Goal: Answer question/provide support

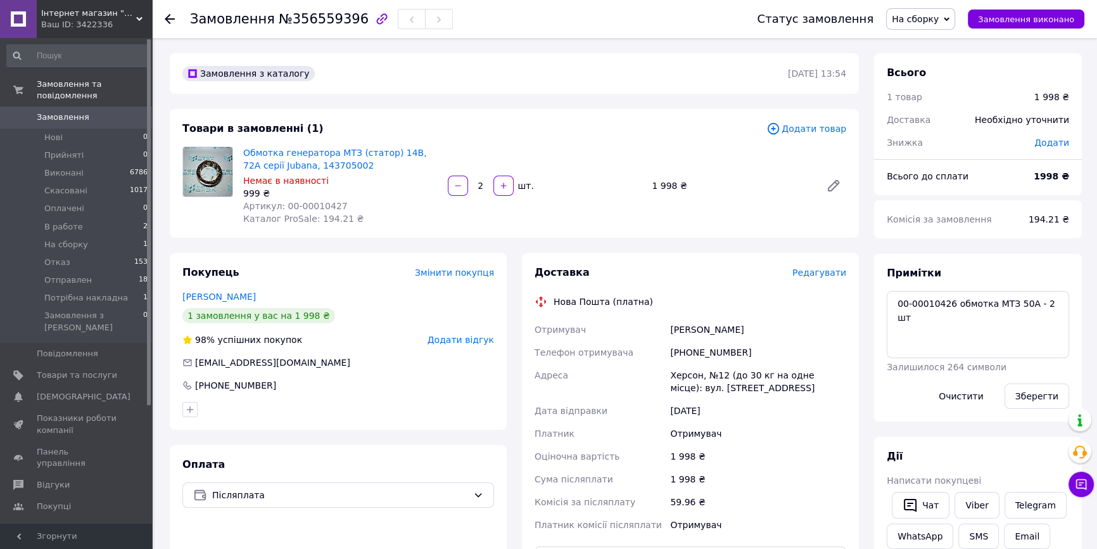
drag, startPoint x: 234, startPoint y: 379, endPoint x: 233, endPoint y: 402, distance: 23.4
click at [233, 402] on div at bounding box center [338, 409] width 317 height 20
drag, startPoint x: 271, startPoint y: 388, endPoint x: 234, endPoint y: 383, distance: 37.7
click at [234, 383] on div "[PHONE_NUMBER]" at bounding box center [237, 385] width 113 height 13
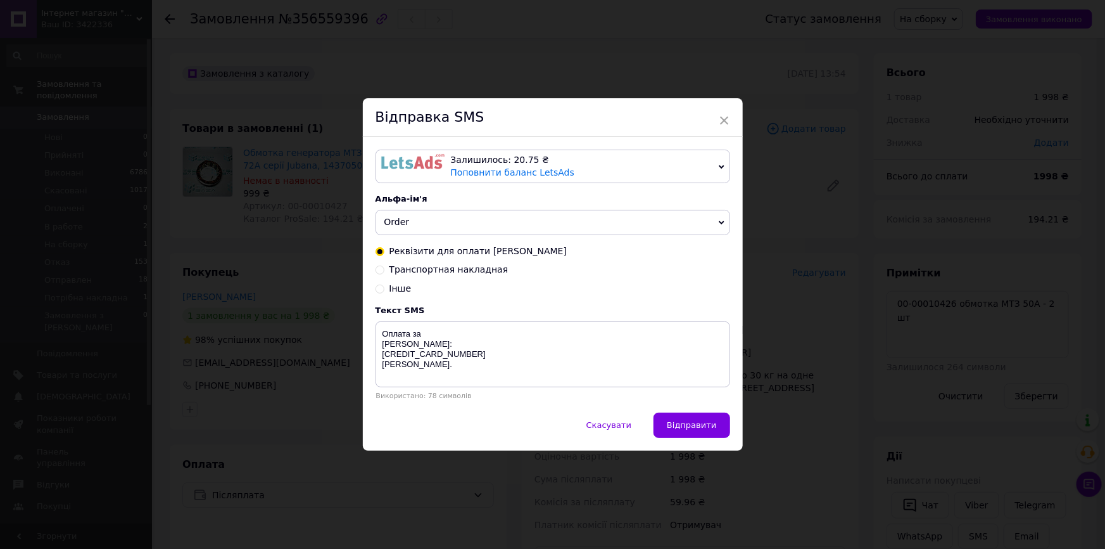
click at [716, 117] on div "Відправка SMS" at bounding box center [553, 117] width 380 height 39
click at [716, 115] on div "× Відправка SMS Залишилось: 20.75 ₴ Поповнити баланс LetsAds Залишилось: 82.28 …" at bounding box center [553, 274] width 380 height 352
click at [719, 116] on span "×" at bounding box center [724, 121] width 11 height 22
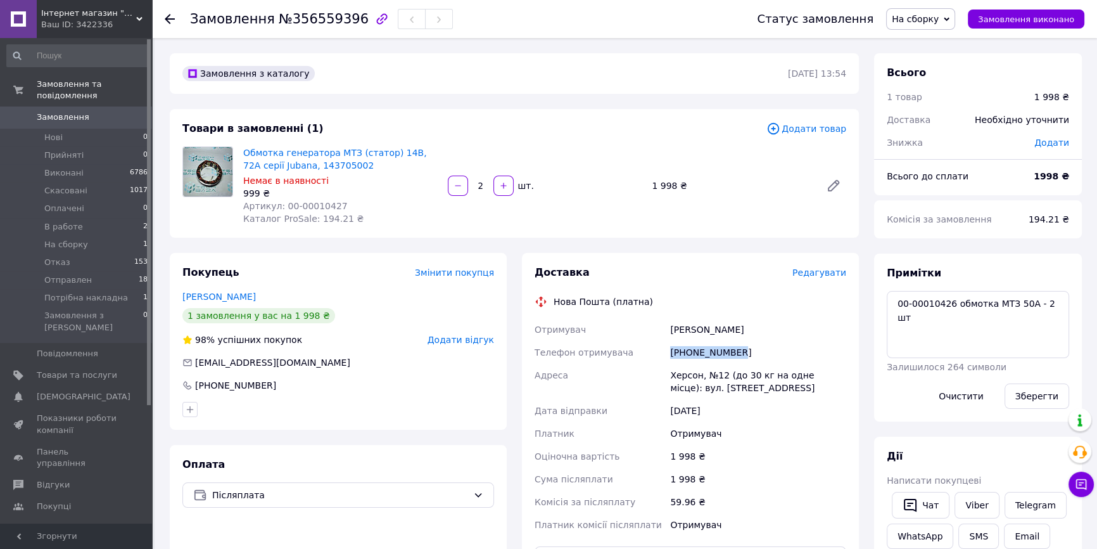
drag, startPoint x: 746, startPoint y: 357, endPoint x: 670, endPoint y: 361, distance: 76.1
click at [670, 361] on div "[PHONE_NUMBER]" at bounding box center [758, 352] width 181 height 23
copy div "[PHONE_NUMBER]"
click at [924, 506] on button "Чат" at bounding box center [921, 505] width 58 height 27
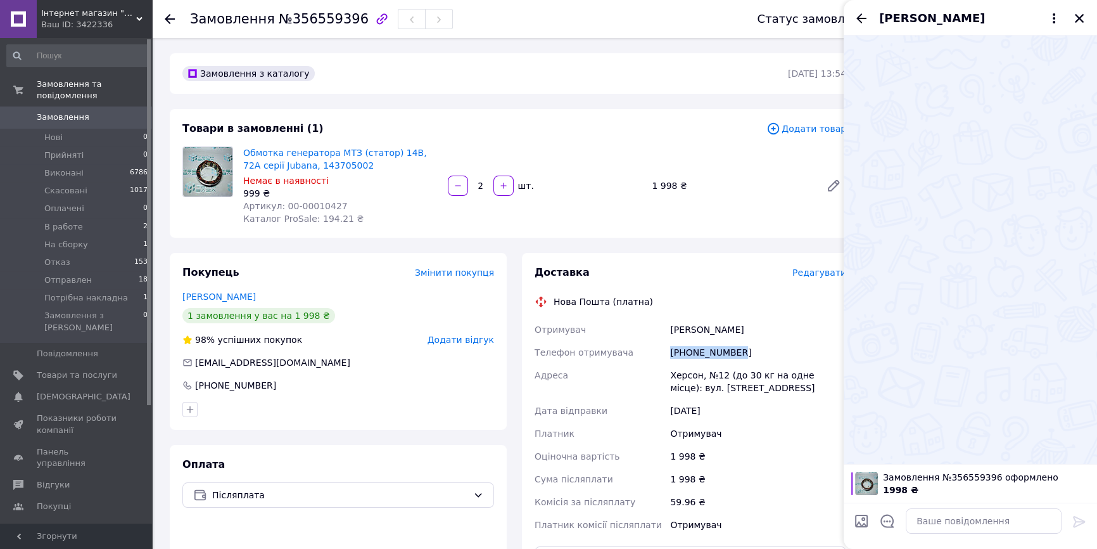
click at [917, 20] on span "[PERSON_NAME]" at bounding box center [932, 18] width 106 height 16
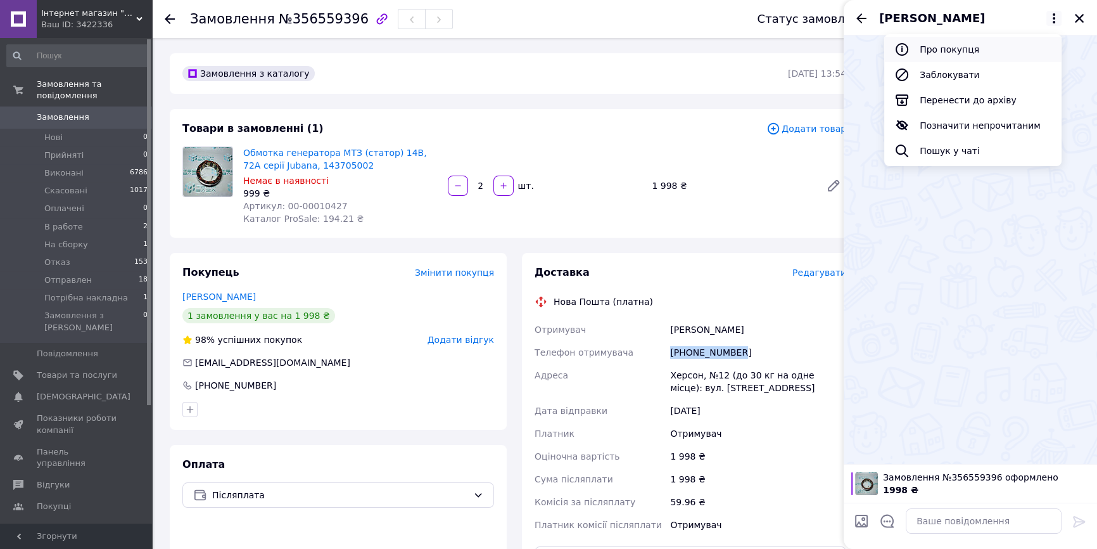
click at [934, 45] on button "Про покупця" at bounding box center [972, 49] width 177 height 25
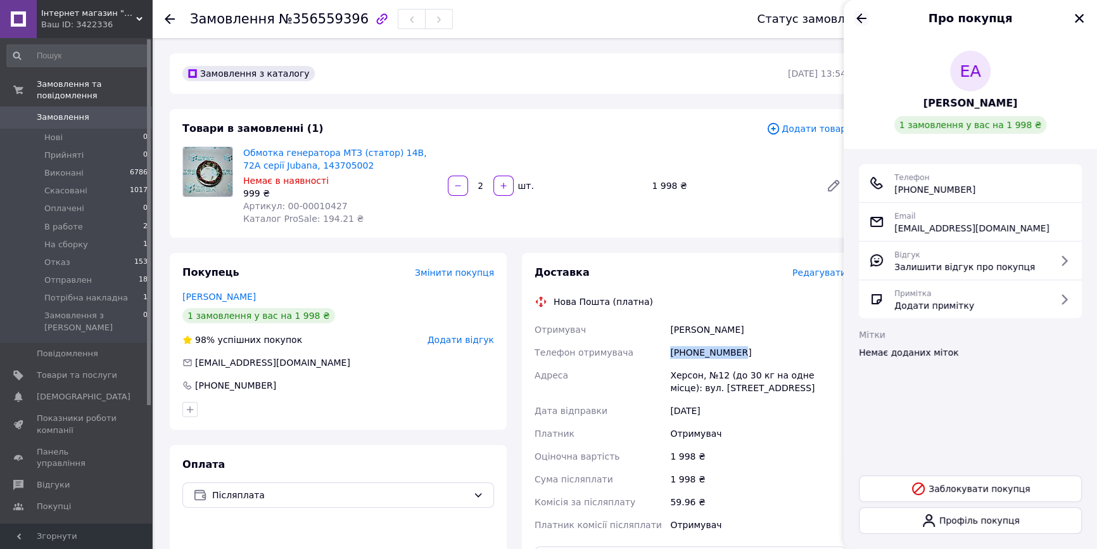
click at [859, 22] on icon "Назад" at bounding box center [861, 18] width 15 height 15
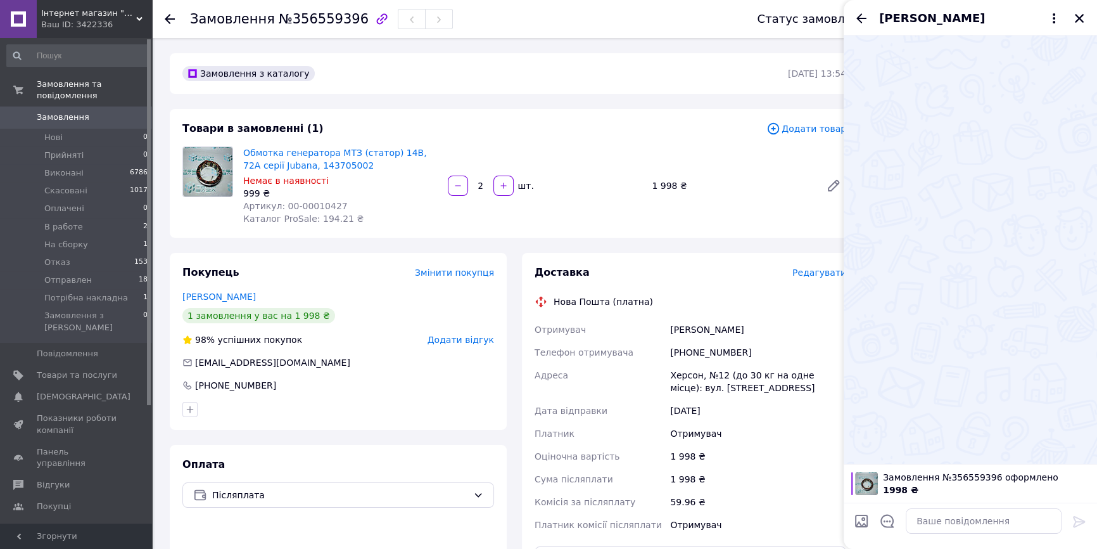
click at [166, 16] on icon at bounding box center [170, 19] width 10 height 10
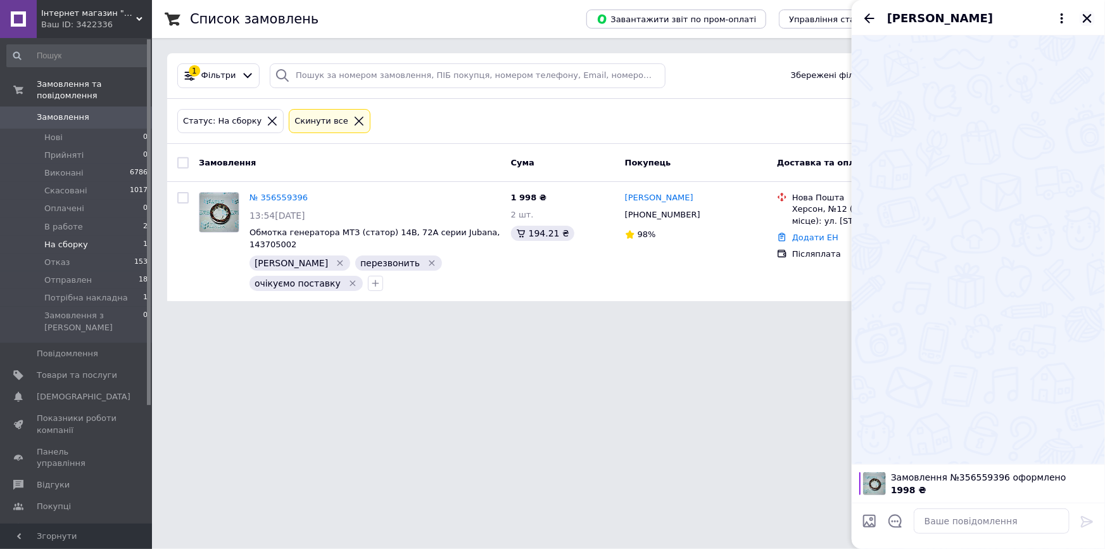
click at [1086, 13] on icon "Закрити" at bounding box center [1087, 18] width 11 height 11
